Goal: Information Seeking & Learning: Learn about a topic

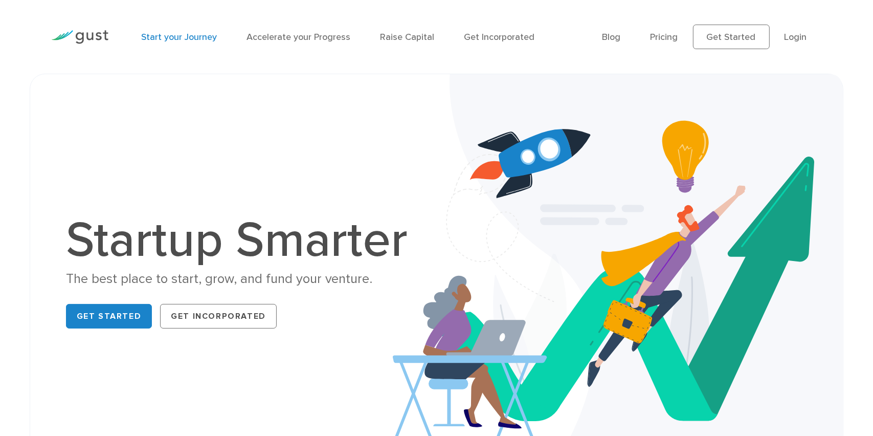
click at [179, 35] on link "Start your Journey" at bounding box center [179, 37] width 76 height 11
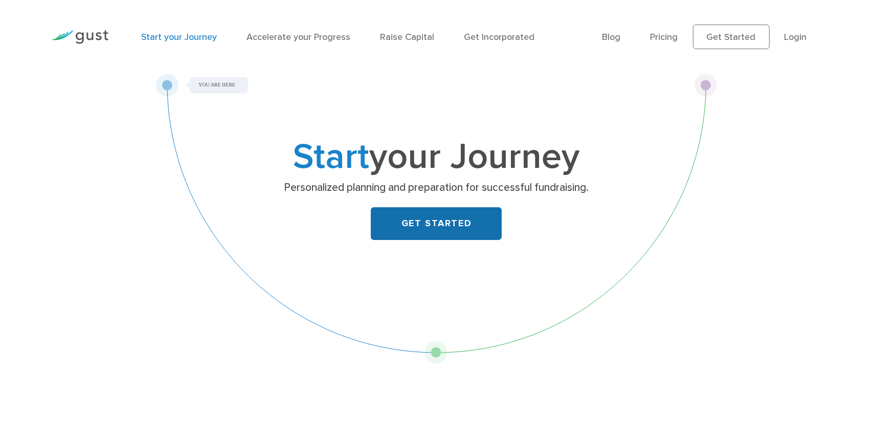
click at [406, 229] on link "GET STARTED" at bounding box center [436, 223] width 131 height 33
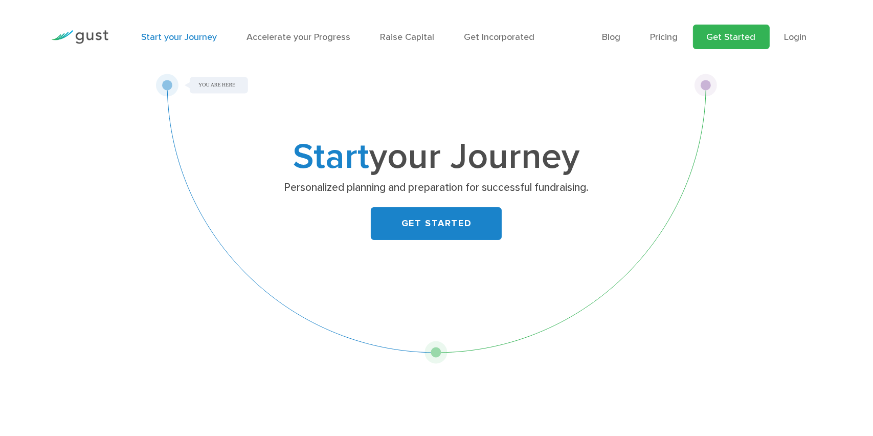
click at [726, 37] on link "Get Started" at bounding box center [731, 37] width 77 height 25
click at [669, 38] on link "Pricing" at bounding box center [665, 37] width 28 height 11
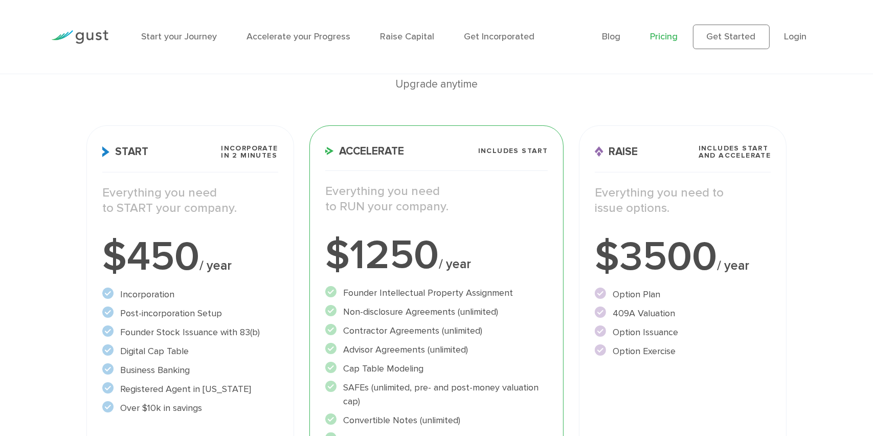
scroll to position [153, 0]
